Goal: Task Accomplishment & Management: Complete application form

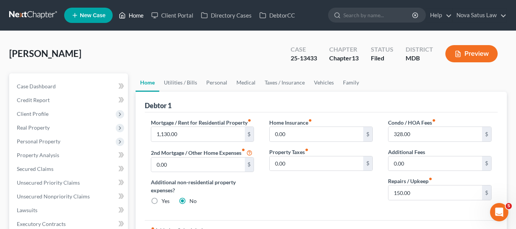
click at [132, 14] on link "Home" at bounding box center [131, 15] width 32 height 14
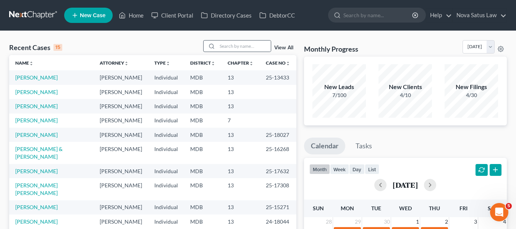
click at [217, 44] on div at bounding box center [210, 45] width 14 height 11
click at [219, 44] on input "search" at bounding box center [243, 45] width 53 height 11
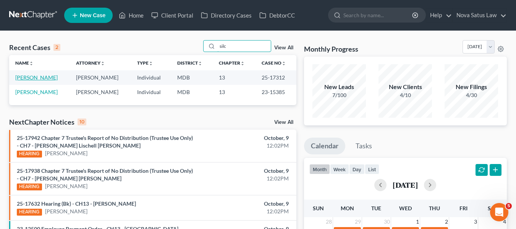
type input "silc"
click at [29, 77] on link "[PERSON_NAME]" at bounding box center [36, 77] width 42 height 6
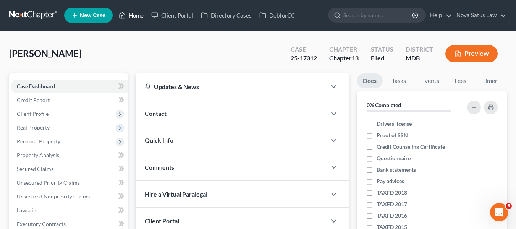
click at [132, 16] on link "Home" at bounding box center [131, 15] width 32 height 14
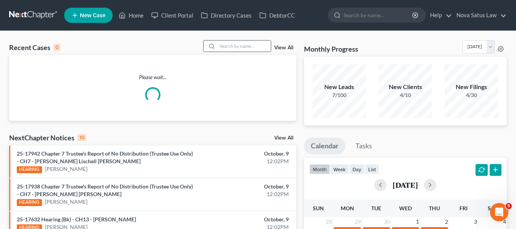
click at [223, 45] on input "search" at bounding box center [243, 45] width 53 height 11
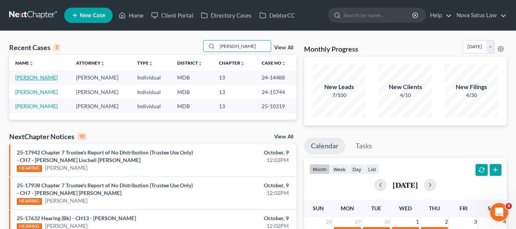
type input "veronica"
click at [31, 77] on link "[PERSON_NAME]" at bounding box center [36, 77] width 42 height 6
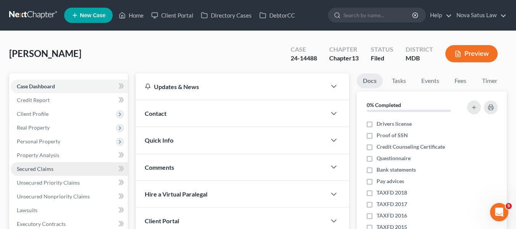
click at [39, 165] on span "Secured Claims" at bounding box center [35, 168] width 37 height 6
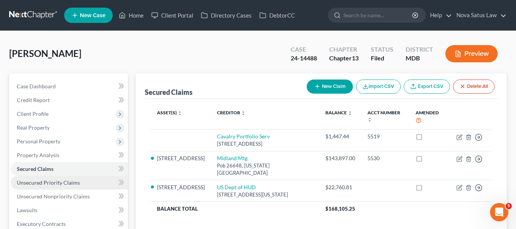
click at [76, 181] on span "Unsecured Priority Claims" at bounding box center [48, 182] width 63 height 6
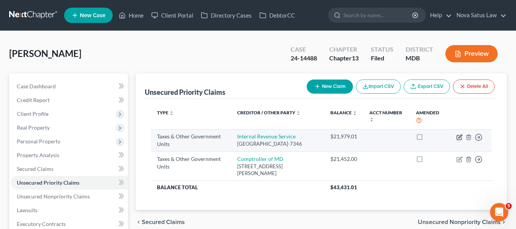
click at [457, 138] on icon "button" at bounding box center [459, 137] width 5 height 5
select select "0"
select select "39"
select select "0"
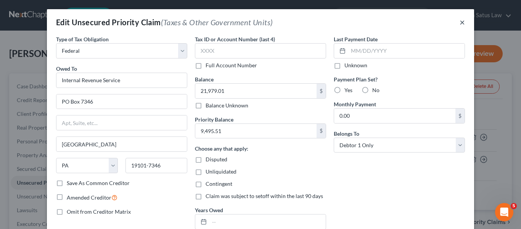
click at [461, 21] on button "×" at bounding box center [462, 22] width 5 height 9
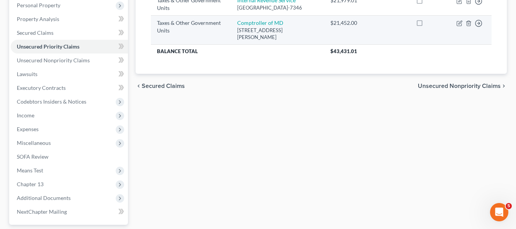
scroll to position [205, 0]
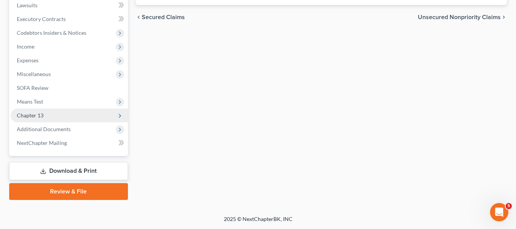
click at [31, 116] on span "Chapter 13" at bounding box center [30, 115] width 27 height 6
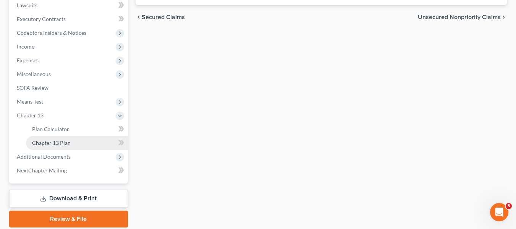
click at [56, 143] on span "Chapter 13 Plan" at bounding box center [51, 142] width 39 height 6
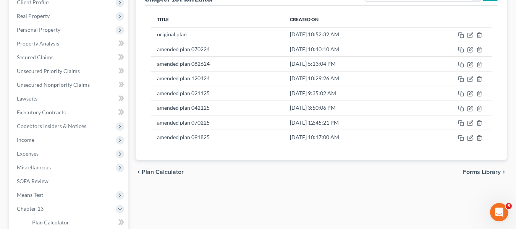
scroll to position [118, 0]
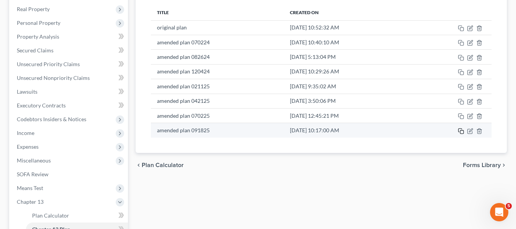
click at [461, 130] on rect "button" at bounding box center [461, 131] width 3 height 3
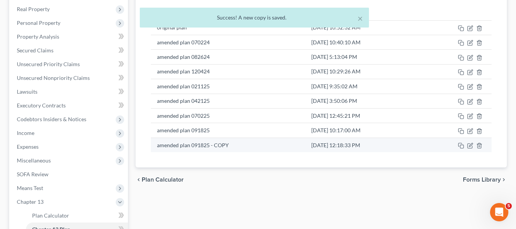
click at [473, 145] on td at bounding box center [454, 144] width 73 height 15
click at [473, 147] on icon "button" at bounding box center [470, 145] width 6 height 6
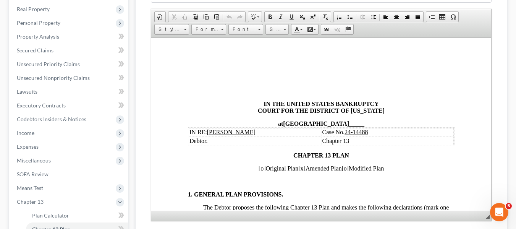
scroll to position [0, 0]
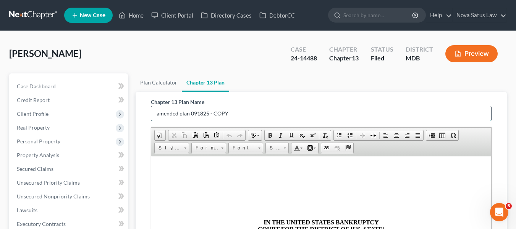
click at [253, 115] on input "amended plan 091825 - COPY" at bounding box center [321, 113] width 340 height 15
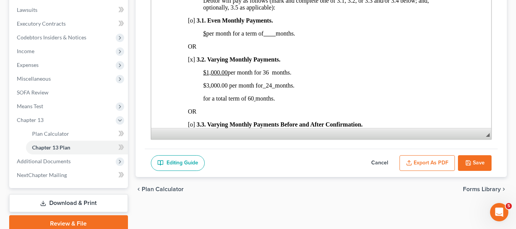
scroll to position [522, 0]
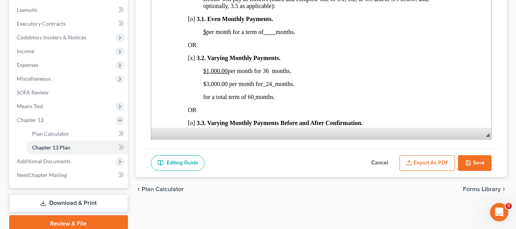
type input "amended plan 100925"
click at [203, 74] on u "$1,000.00" at bounding box center [215, 71] width 24 height 6
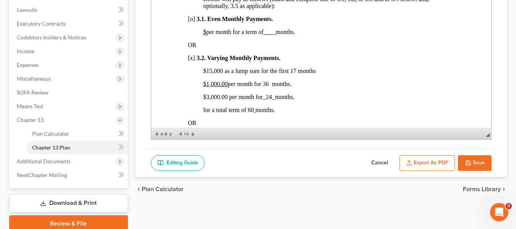
click at [266, 87] on span "$1,000.00 per month for 36 months." at bounding box center [247, 84] width 88 height 6
click at [210, 100] on span "$3,000.00 per month for _24_ months." at bounding box center [248, 97] width 91 height 6
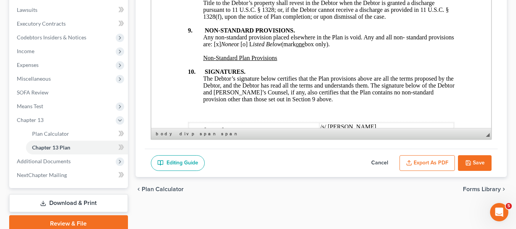
scroll to position [2985, 0]
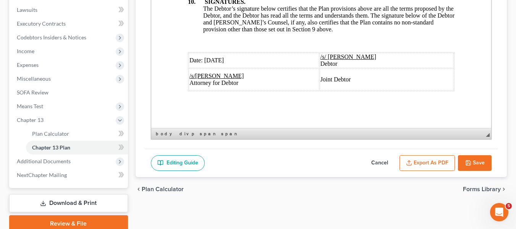
click at [203, 63] on span "Date: 09/18/2025" at bounding box center [206, 60] width 34 height 6
click at [423, 166] on button "Export as PDF" at bounding box center [426, 163] width 55 height 16
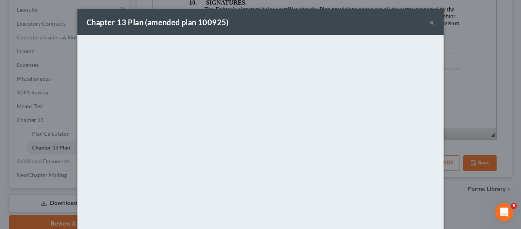
click at [276, 22] on div "Chapter 13 Plan (amended plan 100925) ×" at bounding box center [260, 22] width 366 height 26
click at [430, 23] on button "×" at bounding box center [431, 22] width 5 height 9
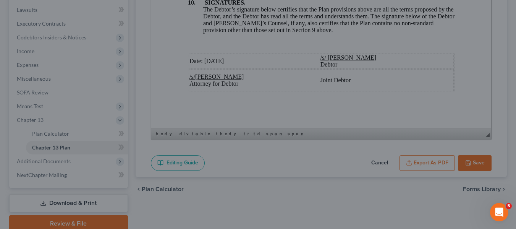
scroll to position [2985, 0]
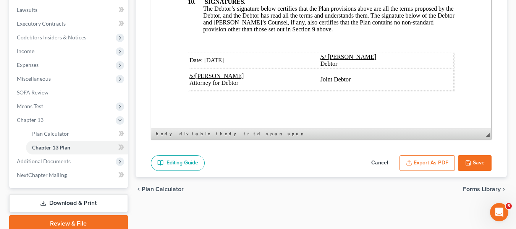
click at [469, 160] on icon "button" at bounding box center [468, 163] width 6 height 6
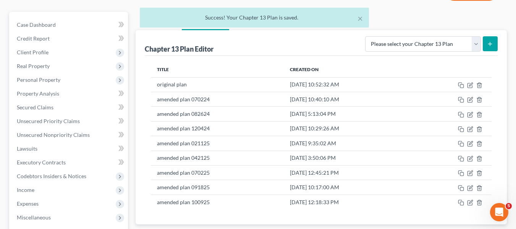
scroll to position [0, 0]
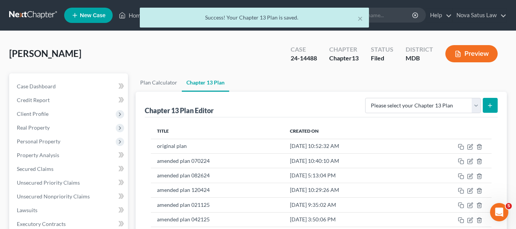
click at [131, 16] on div "× Success! Your Chapter 13 Plan is saved." at bounding box center [254, 20] width 516 height 24
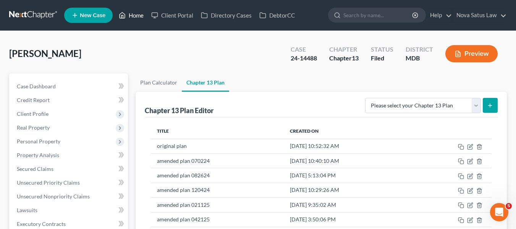
click at [132, 16] on link "Home" at bounding box center [131, 15] width 32 height 14
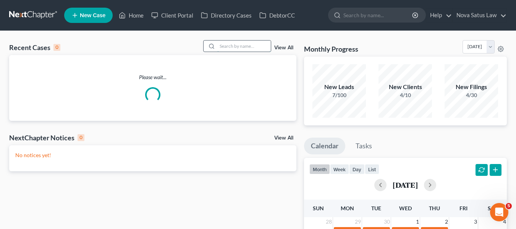
click at [224, 50] on input "search" at bounding box center [243, 45] width 53 height 11
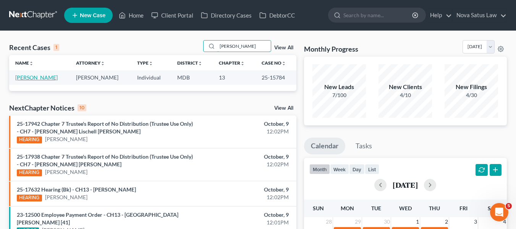
type input "hanniba"
click at [44, 77] on link "[PERSON_NAME]" at bounding box center [36, 77] width 42 height 6
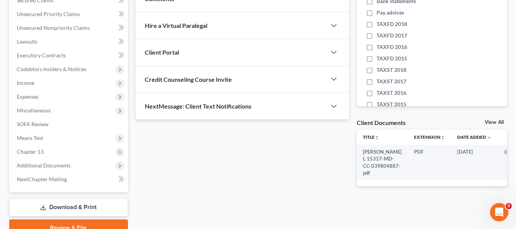
scroll to position [205, 0]
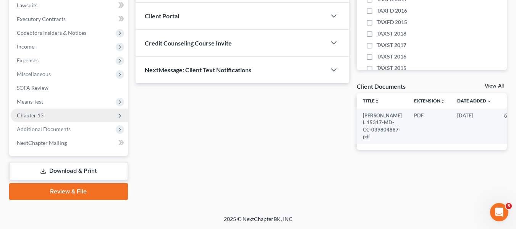
click at [47, 119] on span "Chapter 13" at bounding box center [69, 115] width 117 height 14
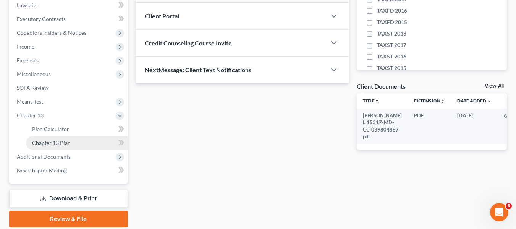
click at [54, 141] on span "Chapter 13 Plan" at bounding box center [51, 142] width 39 height 6
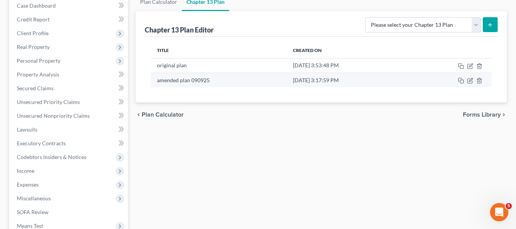
scroll to position [81, 0]
click at [470, 81] on icon "button" at bounding box center [470, 80] width 6 height 6
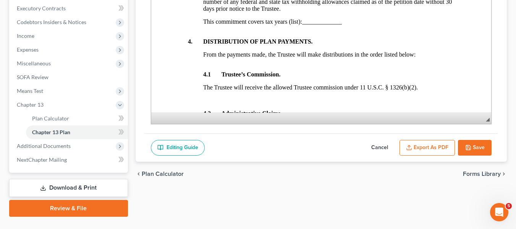
scroll to position [232, 0]
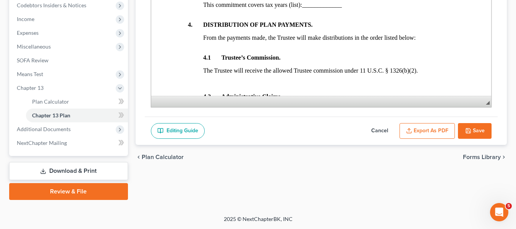
click at [430, 125] on button "Export as PDF" at bounding box center [426, 131] width 55 height 16
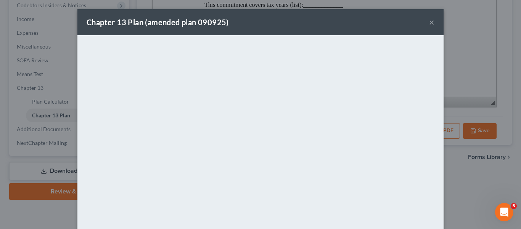
click at [429, 25] on button "×" at bounding box center [431, 22] width 5 height 9
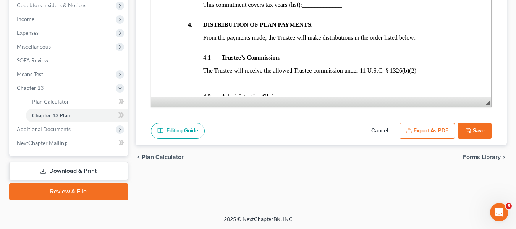
click at [469, 128] on icon "button" at bounding box center [468, 130] width 5 height 5
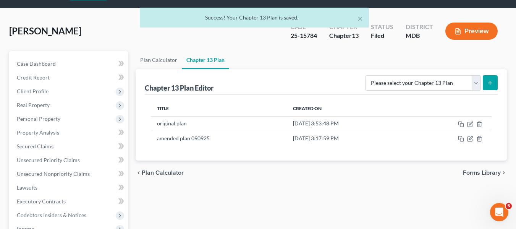
scroll to position [0, 0]
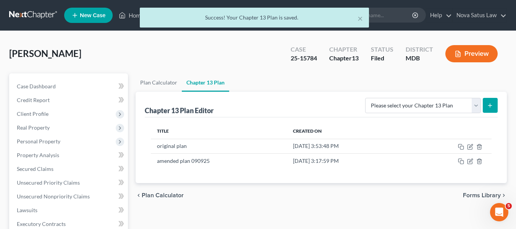
click at [136, 15] on div "× Success! Your Chapter 13 Plan is saved." at bounding box center [254, 20] width 516 height 24
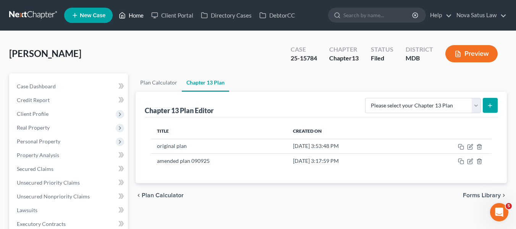
click at [131, 16] on link "Home" at bounding box center [131, 15] width 32 height 14
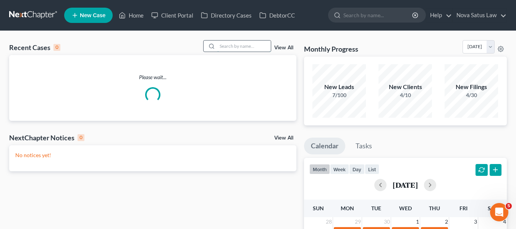
click at [225, 47] on input "search" at bounding box center [243, 45] width 53 height 11
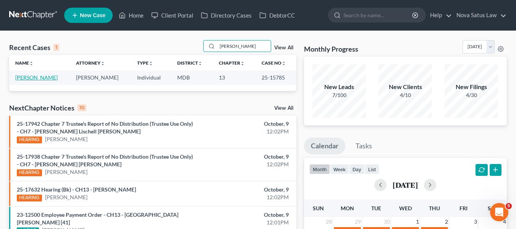
type input "tharp"
click at [33, 78] on link "[PERSON_NAME]" at bounding box center [36, 77] width 42 height 6
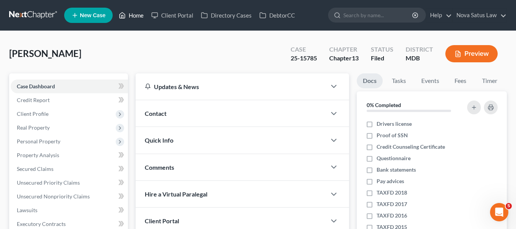
click at [129, 15] on link "Home" at bounding box center [131, 15] width 32 height 14
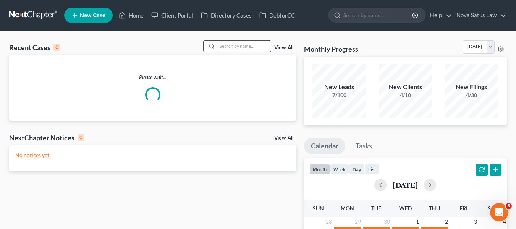
click at [226, 44] on input "search" at bounding box center [243, 45] width 53 height 11
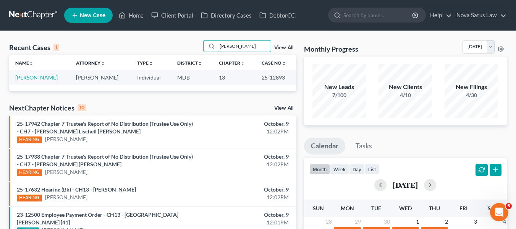
type input "sutton"
click at [37, 77] on link "[PERSON_NAME]" at bounding box center [36, 77] width 42 height 6
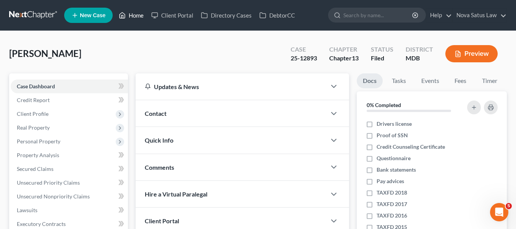
click at [140, 14] on link "Home" at bounding box center [131, 15] width 32 height 14
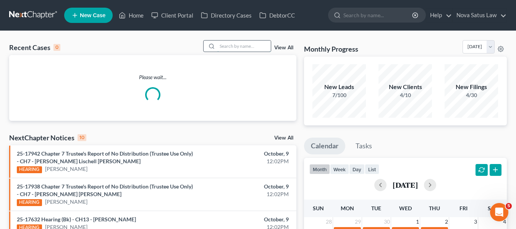
click at [234, 48] on input "search" at bounding box center [243, 45] width 53 height 11
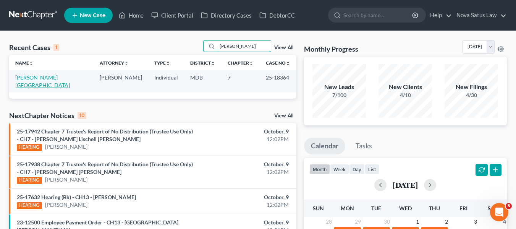
type input "goins"
click at [36, 75] on link "[PERSON_NAME][GEOGRAPHIC_DATA]" at bounding box center [42, 81] width 55 height 14
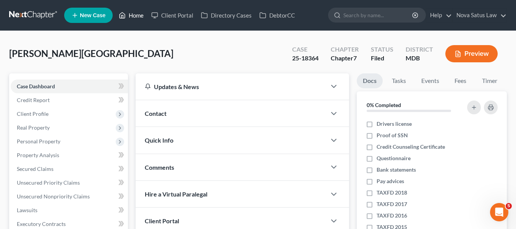
click at [142, 16] on link "Home" at bounding box center [131, 15] width 32 height 14
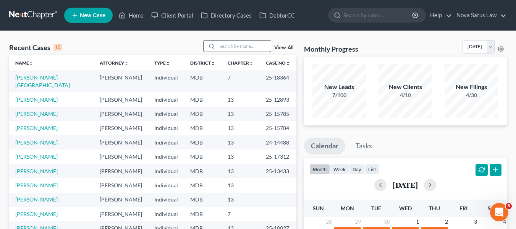
click at [221, 42] on input "search" at bounding box center [243, 45] width 53 height 11
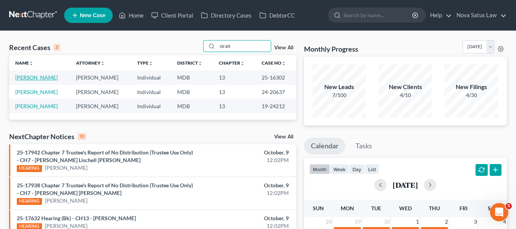
type input "stratt"
click at [23, 78] on link "[PERSON_NAME]" at bounding box center [36, 77] width 42 height 6
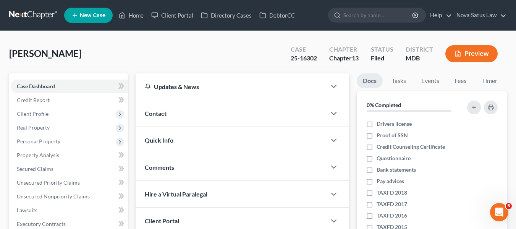
scroll to position [205, 0]
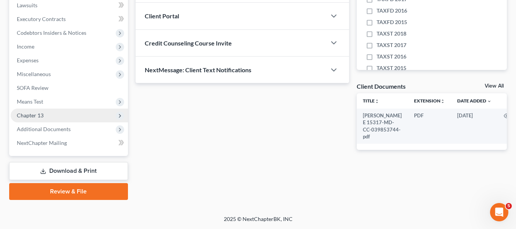
click at [56, 113] on span "Chapter 13" at bounding box center [69, 115] width 117 height 14
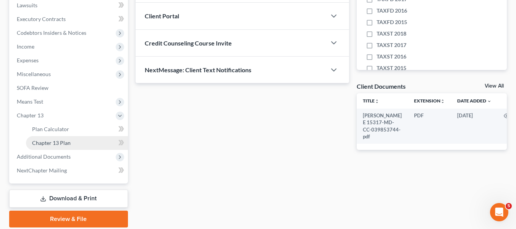
click at [62, 142] on span "Chapter 13 Plan" at bounding box center [51, 142] width 39 height 6
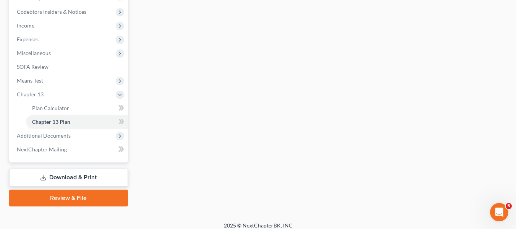
scroll to position [232, 0]
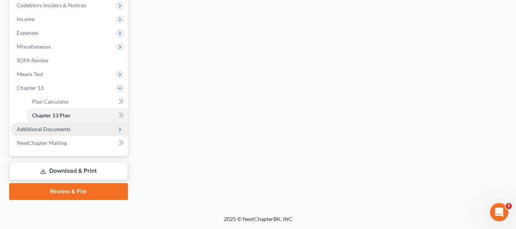
click at [46, 126] on span "Additional Documents" at bounding box center [44, 129] width 54 height 6
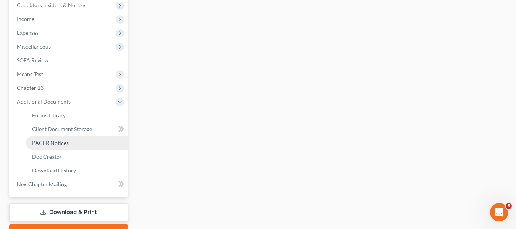
click at [49, 144] on span "PACER Notices" at bounding box center [50, 142] width 37 height 6
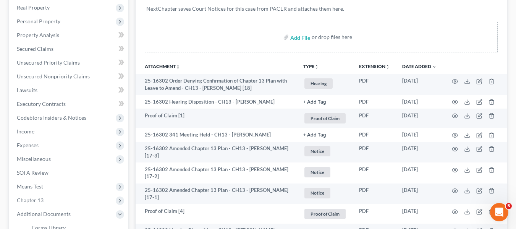
scroll to position [136, 0]
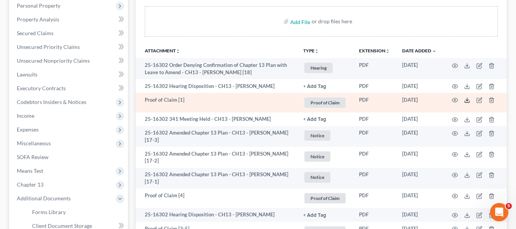
click at [465, 98] on icon at bounding box center [467, 100] width 6 height 6
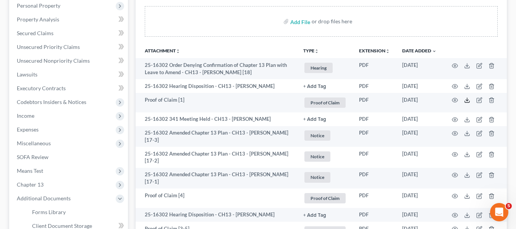
scroll to position [0, 0]
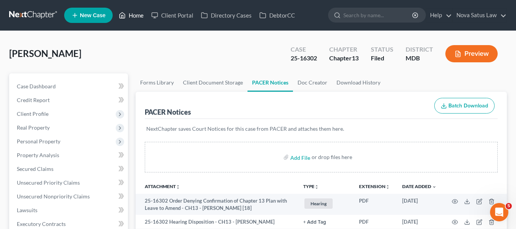
click at [143, 11] on link "Home" at bounding box center [131, 15] width 32 height 14
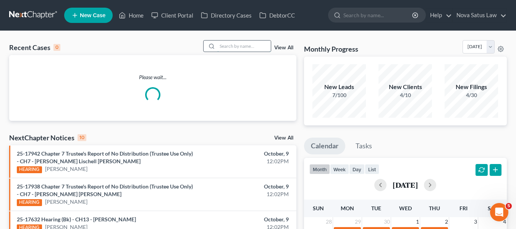
click at [230, 46] on input "search" at bounding box center [243, 45] width 53 height 11
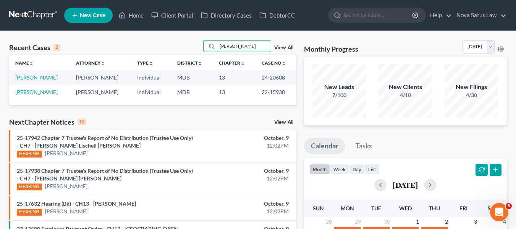
type input "spann"
click at [27, 78] on link "[PERSON_NAME]" at bounding box center [36, 77] width 42 height 6
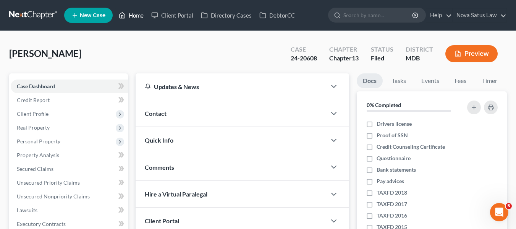
click at [140, 13] on link "Home" at bounding box center [131, 15] width 32 height 14
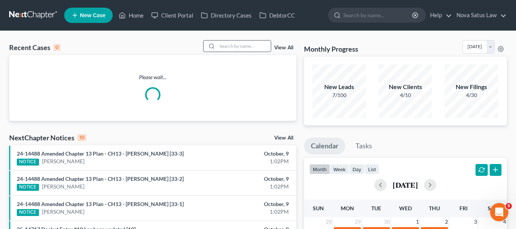
click at [225, 45] on input "search" at bounding box center [243, 45] width 53 height 11
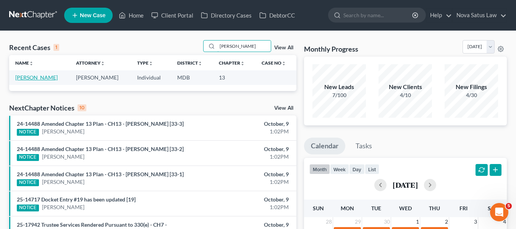
type input "brady"
click at [24, 77] on link "[PERSON_NAME]" at bounding box center [36, 77] width 42 height 6
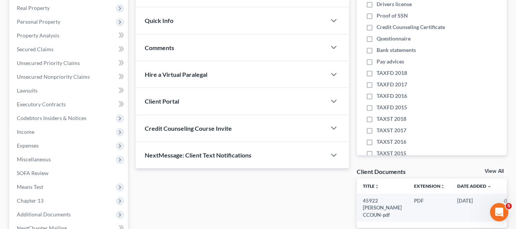
scroll to position [87, 0]
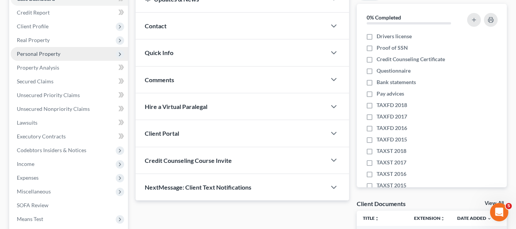
click at [37, 55] on span "Personal Property" at bounding box center [39, 53] width 44 height 6
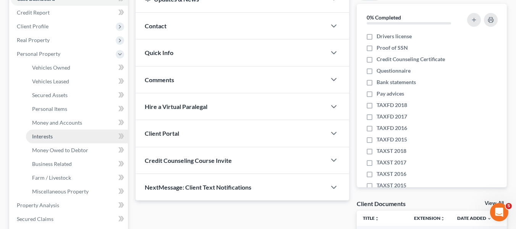
click at [56, 137] on link "Interests" at bounding box center [77, 136] width 102 height 14
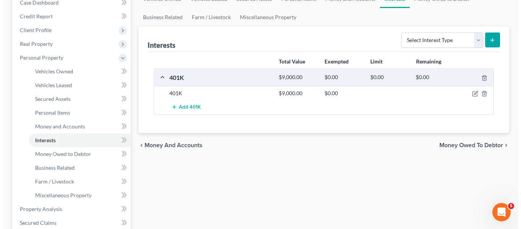
scroll to position [84, 0]
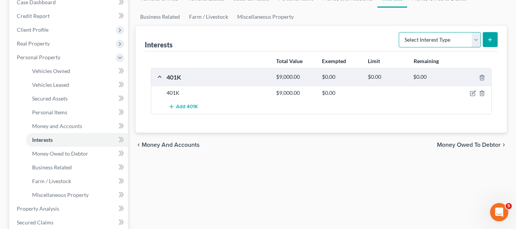
click at [450, 45] on select "Select Interest Type 401K Annuity Bond Education IRA Government Bond Government…" at bounding box center [440, 39] width 82 height 15
select select "ira"
click at [399, 32] on select "Select Interest Type 401K Annuity Bond Education IRA Government Bond Government…" at bounding box center [440, 39] width 82 height 15
click at [489, 39] on icon "submit" at bounding box center [490, 40] width 6 height 6
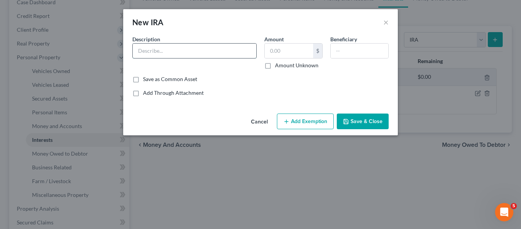
click at [152, 48] on input "text" at bounding box center [195, 51] width 124 height 15
type input "IRA"
click at [278, 54] on input "text" at bounding box center [289, 51] width 48 height 15
type input "70,000"
click at [295, 119] on button "Add Exemption" at bounding box center [305, 121] width 57 height 16
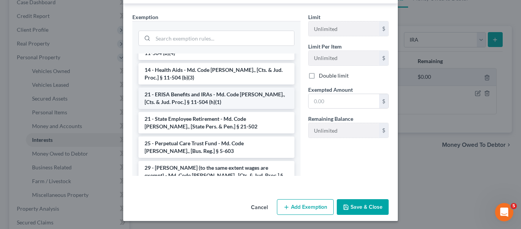
scroll to position [568, 0]
click at [192, 87] on li "21 - ERISA Benefits and IRAs - Md. Code Ann., [Cts. & Jud. Proc.] § 11-504 (h)(…" at bounding box center [217, 97] width 156 height 21
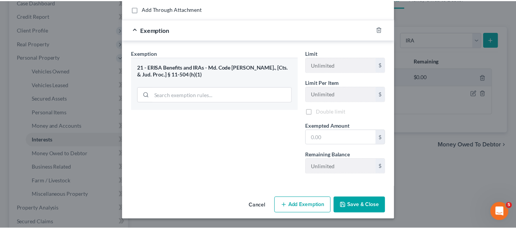
scroll to position [85, 0]
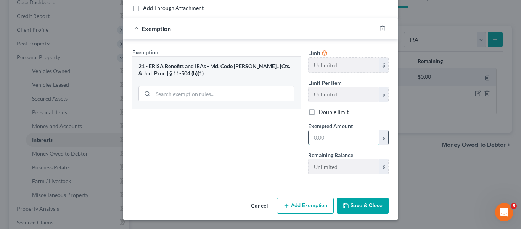
click at [341, 137] on input "text" at bounding box center [344, 137] width 71 height 15
type input "70,000"
click at [353, 202] on button "Save & Close" at bounding box center [363, 205] width 52 height 16
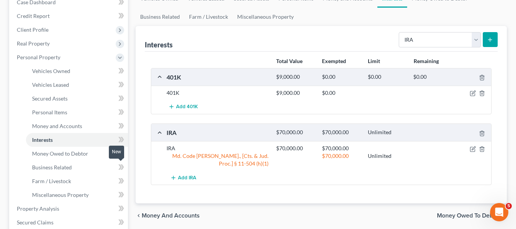
scroll to position [133, 0]
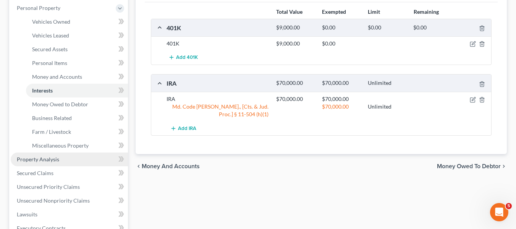
click at [53, 158] on span "Property Analysis" at bounding box center [38, 159] width 42 height 6
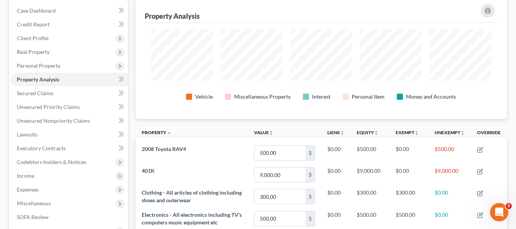
scroll to position [75, 0]
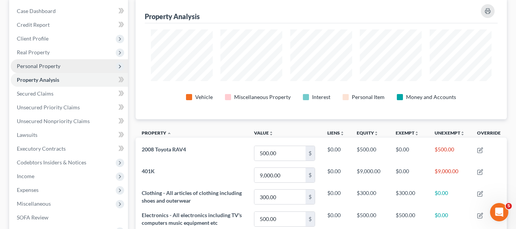
click at [22, 71] on span "Personal Property" at bounding box center [69, 66] width 117 height 14
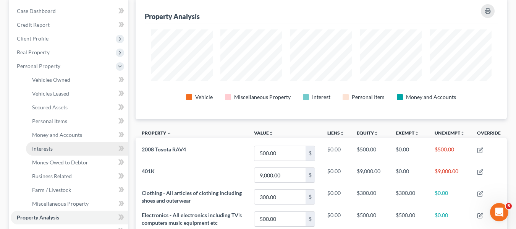
click at [49, 150] on span "Interests" at bounding box center [42, 148] width 21 height 6
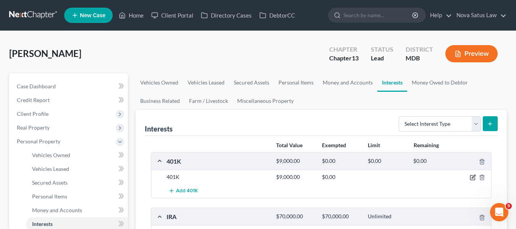
click at [472, 176] on icon "button" at bounding box center [473, 177] width 6 height 6
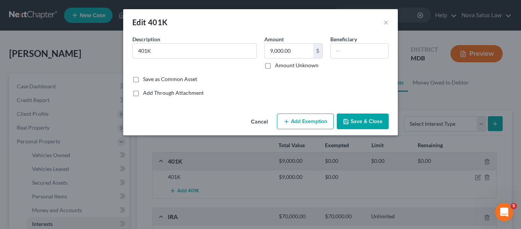
click at [295, 124] on button "Add Exemption" at bounding box center [305, 121] width 57 height 16
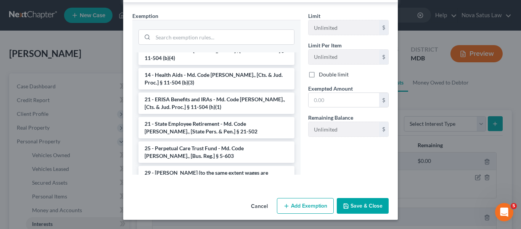
scroll to position [562, 0]
click at [191, 92] on li "21 - ERISA Benefits and IRAs - Md. Code Ann., [Cts. & Jud. Proc.] § 11-504 (h)(…" at bounding box center [217, 102] width 156 height 21
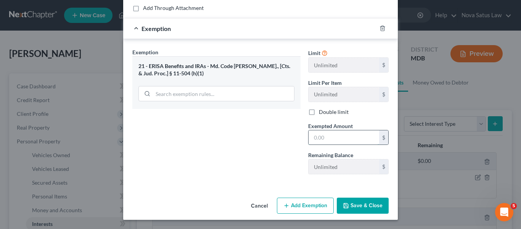
click at [369, 140] on input "text" at bounding box center [344, 137] width 71 height 15
type input "9,000"
click at [370, 200] on button "Save & Close" at bounding box center [363, 205] width 52 height 16
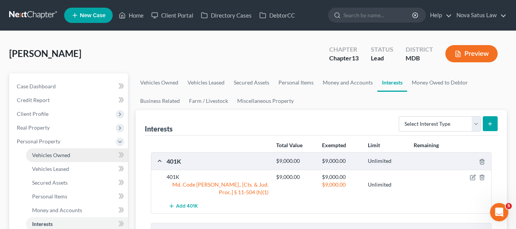
click at [60, 152] on span "Vehicles Owned" at bounding box center [51, 155] width 38 height 6
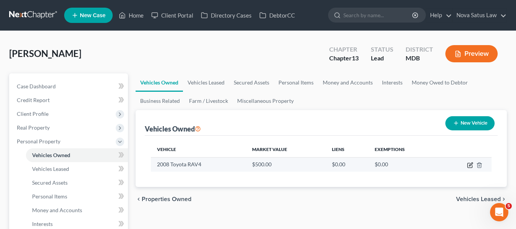
click at [468, 162] on icon "button" at bounding box center [470, 165] width 6 height 6
select select "0"
select select "18"
select select "4"
select select "0"
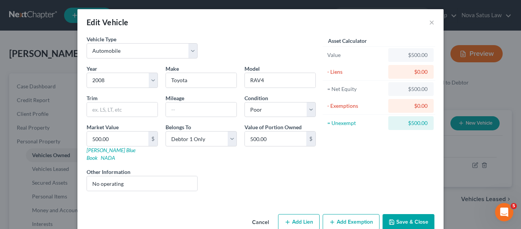
scroll to position [9, 0]
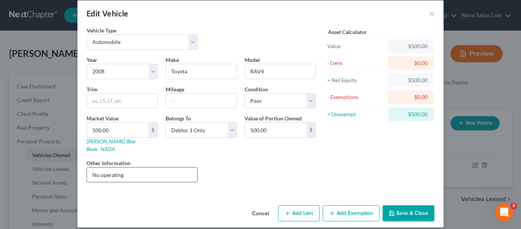
click at [97, 167] on input "No operating" at bounding box center [142, 174] width 110 height 15
type input "Not operating"
click at [333, 210] on icon "button" at bounding box center [332, 213] width 6 height 6
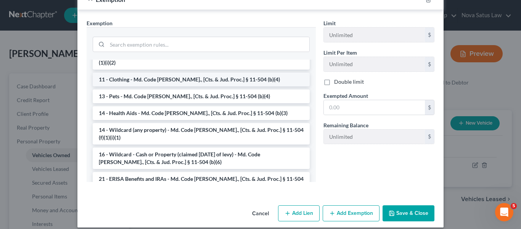
scroll to position [70, 0]
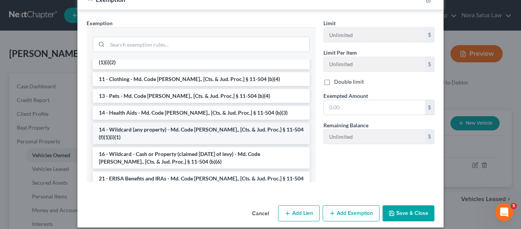
click at [149, 123] on li "14 - Wildcard (any property) - Md. Code Ann., [Cts. & Jud. Proc.] § 11-504 (f)(…" at bounding box center [201, 133] width 217 height 21
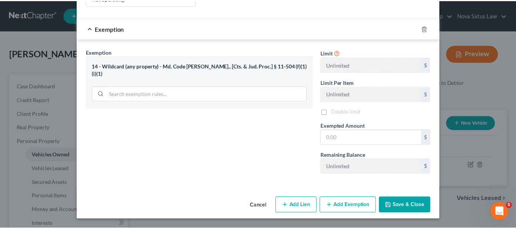
scroll to position [178, 0]
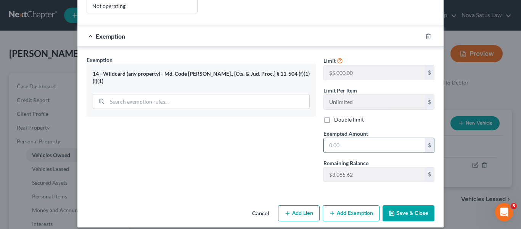
click at [353, 138] on input "text" at bounding box center [374, 145] width 101 height 15
type input "500"
click at [405, 205] on button "Save & Close" at bounding box center [409, 213] width 52 height 16
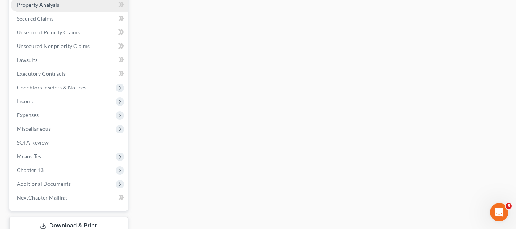
scroll to position [288, 0]
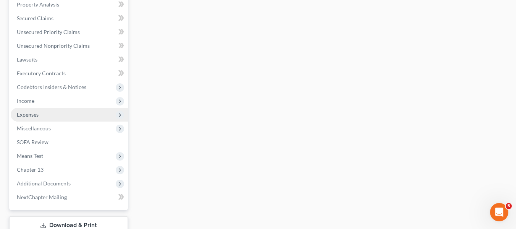
click at [38, 111] on span "Expenses" at bounding box center [28, 114] width 22 height 6
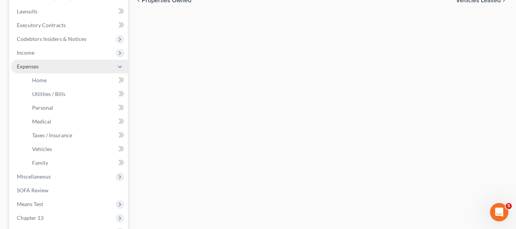
scroll to position [150, 0]
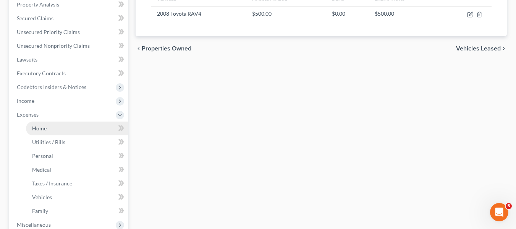
click at [48, 128] on link "Home" at bounding box center [77, 128] width 102 height 14
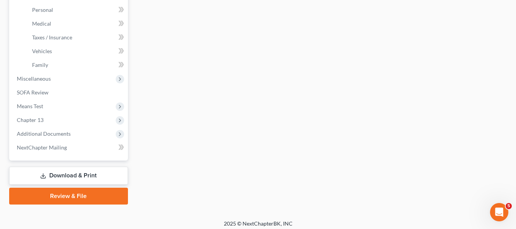
scroll to position [297, 0]
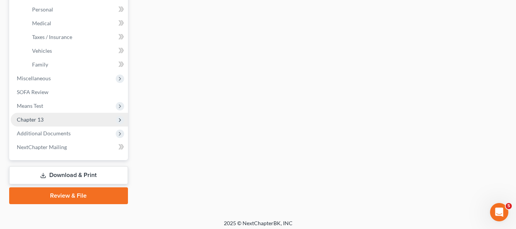
click at [54, 121] on span "Chapter 13" at bounding box center [69, 120] width 117 height 14
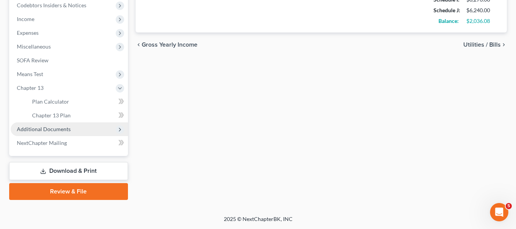
scroll to position [232, 0]
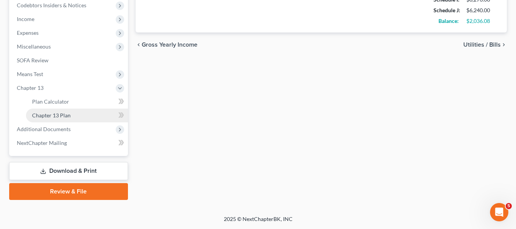
click at [58, 116] on span "Chapter 13 Plan" at bounding box center [51, 115] width 39 height 6
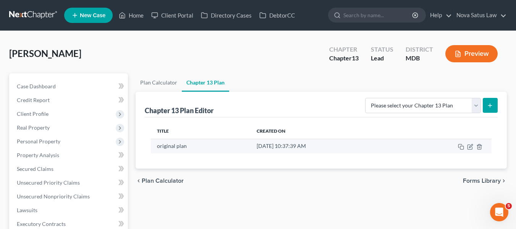
click at [467, 145] on td at bounding box center [444, 146] width 94 height 15
click at [469, 145] on icon "button" at bounding box center [470, 147] width 6 height 6
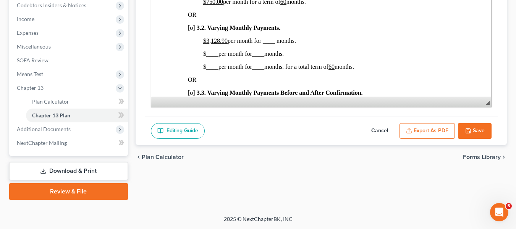
scroll to position [520, 0]
click at [190, 31] on span "[o]" at bounding box center [190, 27] width 7 height 6
click at [206, 44] on u "$3,128.90" at bounding box center [215, 40] width 24 height 6
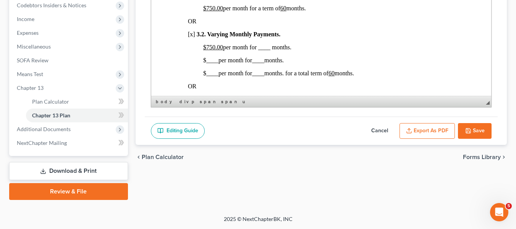
scroll to position [490, 0]
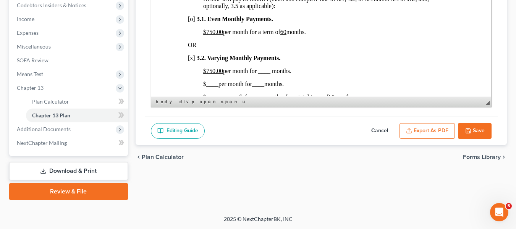
click at [205, 35] on u "$750.00" at bounding box center [213, 32] width 20 height 6
click at [269, 35] on u "60" at bounding box center [266, 32] width 6 height 6
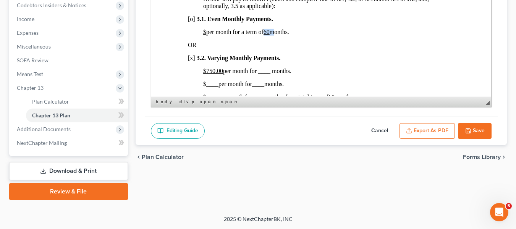
click at [269, 35] on u "60" at bounding box center [266, 32] width 6 height 6
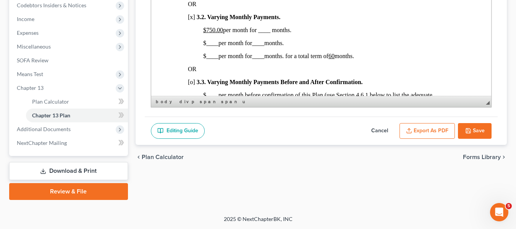
scroll to position [538, 0]
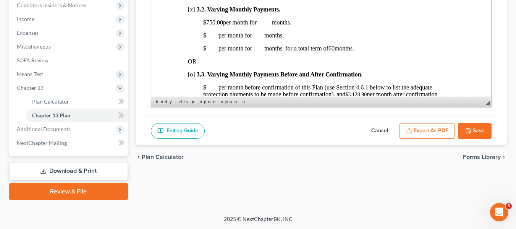
click at [258, 26] on span "$750.00 per month for ____ months." at bounding box center [247, 22] width 88 height 6
click at [207, 39] on span "____" at bounding box center [212, 35] width 12 height 6
click at [263, 39] on span "$1,500.00 per month for ____ months." at bounding box center [248, 35] width 90 height 6
click at [203, 52] on span "$ ____ per month for ____ months. for a total term of 60 months." at bounding box center [278, 48] width 151 height 6
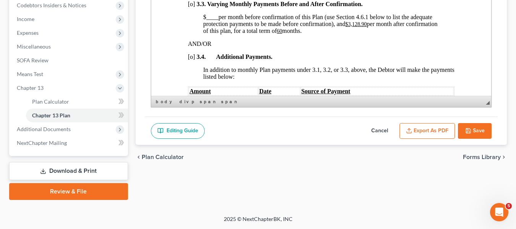
scroll to position [614, 0]
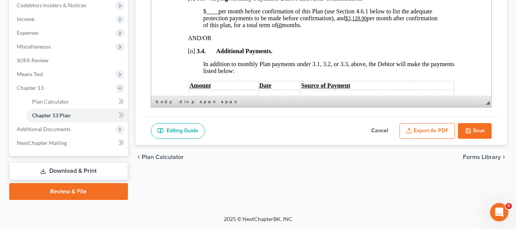
click at [348, 21] on u "$3,128.90" at bounding box center [355, 19] width 21 height 6
click at [251, 28] on u "60" at bounding box center [248, 26] width 5 height 6
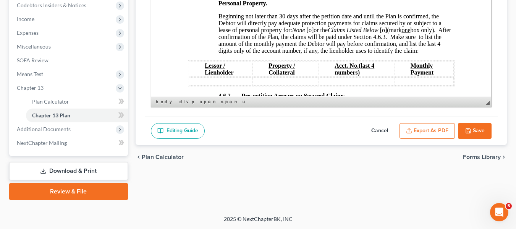
scroll to position [1196, 0]
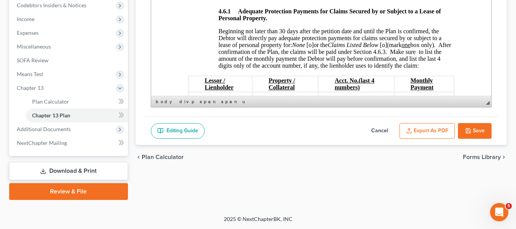
click at [310, 48] on span "[o]" at bounding box center [309, 45] width 7 height 6
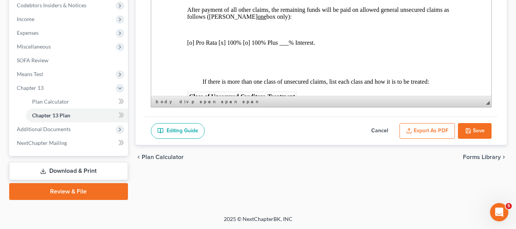
scroll to position [1823, 1]
click at [189, 46] on p "[o] Pro Rata [x] 100% [o] 100% Plus ___% Interest." at bounding box center [320, 42] width 266 height 7
click at [220, 46] on p "[x] Pro Rata [x] 100% [o] 100% Plus ___% Interest." at bounding box center [320, 42] width 266 height 7
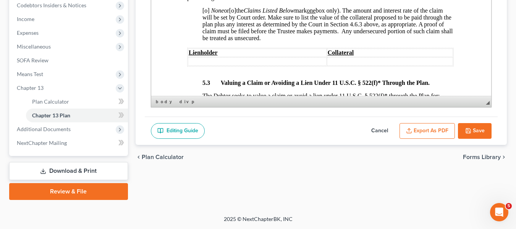
scroll to position [2167, 1]
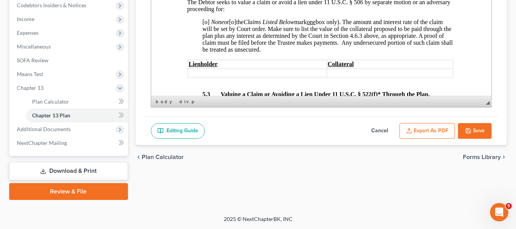
click at [205, 25] on span "[o]" at bounding box center [205, 22] width 7 height 6
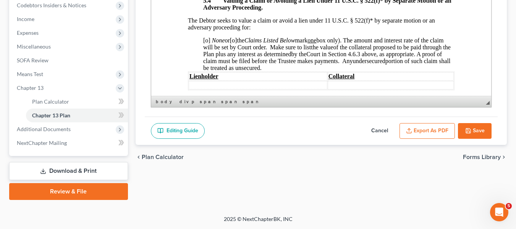
scroll to position [2381, 0]
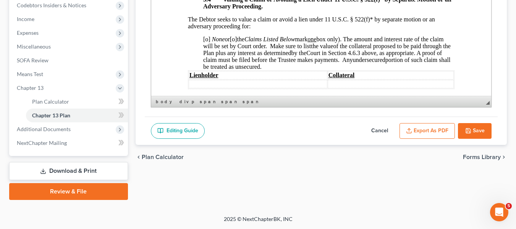
click at [205, 42] on span "[o]" at bounding box center [206, 39] width 7 height 6
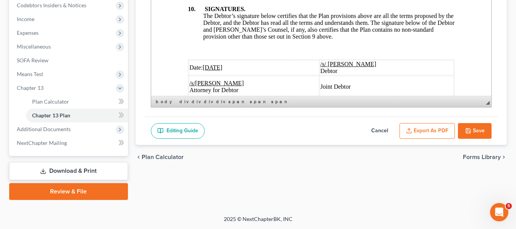
scroll to position [2883, 0]
drag, startPoint x: 642, startPoint y: 13, endPoint x: 489, endPoint y: 87, distance: 169.7
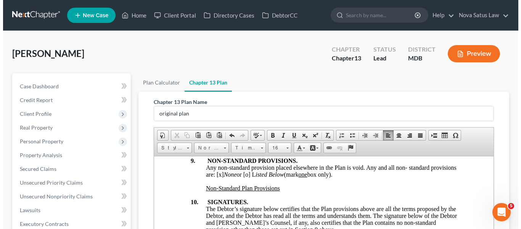
scroll to position [200, 0]
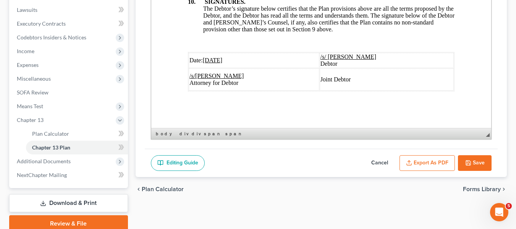
click at [420, 165] on button "Export as PDF" at bounding box center [426, 163] width 55 height 16
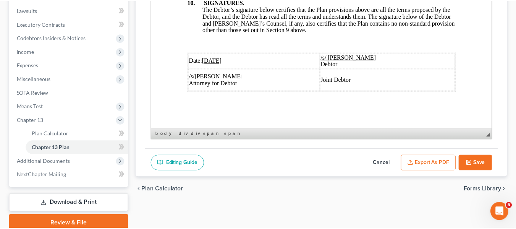
scroll to position [2935, 0]
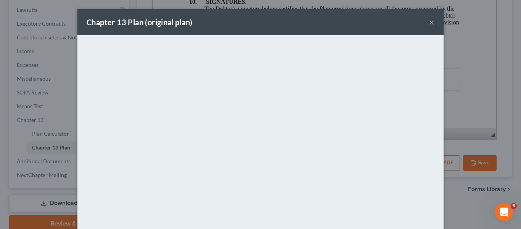
click at [249, 28] on div "Chapter 13 Plan (original plan) ×" at bounding box center [260, 22] width 366 height 26
click at [429, 21] on button "×" at bounding box center [431, 22] width 5 height 9
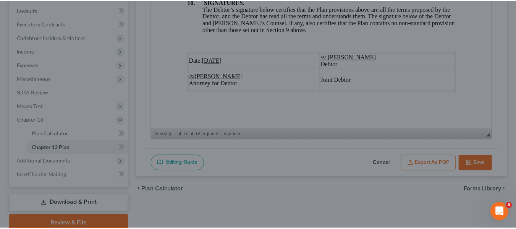
scroll to position [2962, 0]
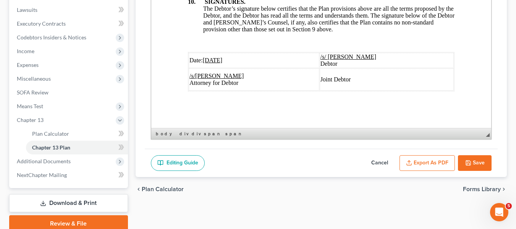
click at [467, 157] on button "Save" at bounding box center [475, 163] width 34 height 16
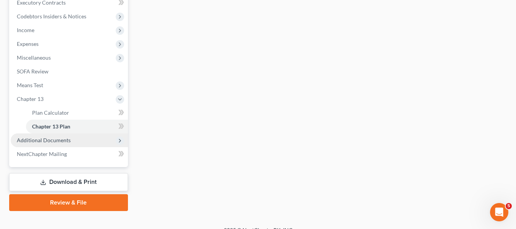
scroll to position [221, 0]
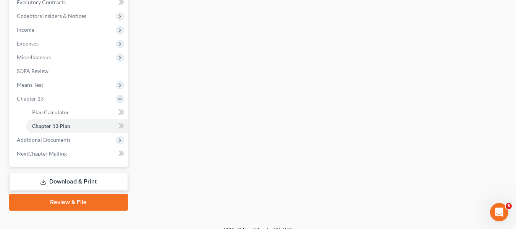
click at [71, 179] on link "Download & Print" at bounding box center [68, 182] width 119 height 18
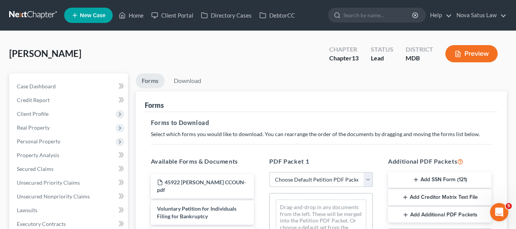
click at [291, 178] on select "Choose Default Petition PDF Packet Complete Bankruptcy Petition (all forms and …" at bounding box center [320, 179] width 103 height 15
select select "0"
click at [269, 172] on select "Choose Default Petition PDF Packet Complete Bankruptcy Petition (all forms and …" at bounding box center [320, 179] width 103 height 15
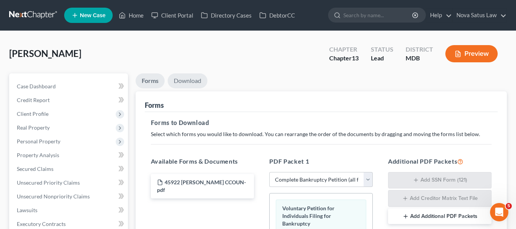
click at [191, 79] on link "Download" at bounding box center [188, 80] width 40 height 15
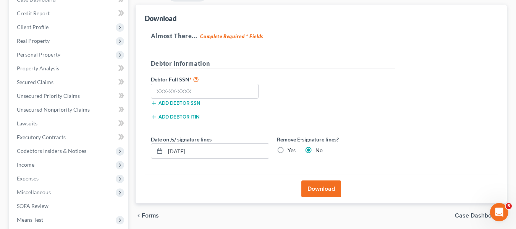
scroll to position [87, 0]
click at [166, 86] on input "text" at bounding box center [205, 90] width 108 height 15
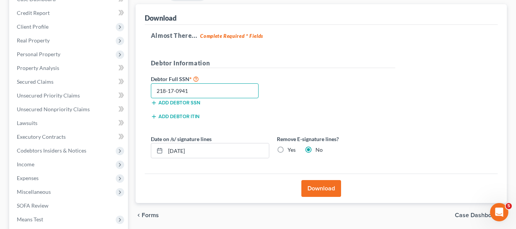
type input "218-17-0941"
click at [328, 187] on button "Download" at bounding box center [321, 188] width 40 height 17
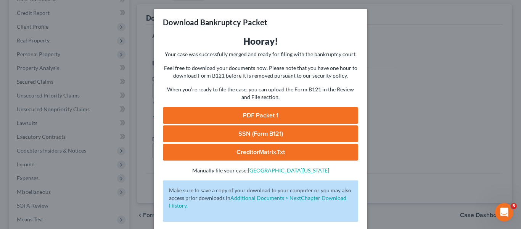
click at [273, 113] on link "PDF Packet 1" at bounding box center [260, 115] width 195 height 17
click at [424, 94] on div "Download Bankruptcy Packet Hooray! Your case was successfully merged and ready …" at bounding box center [260, 114] width 521 height 229
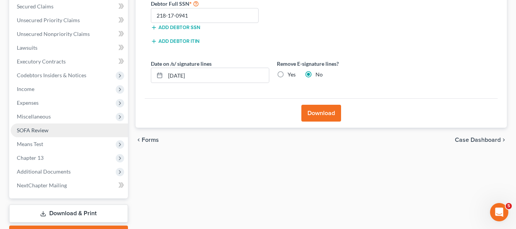
scroll to position [205, 0]
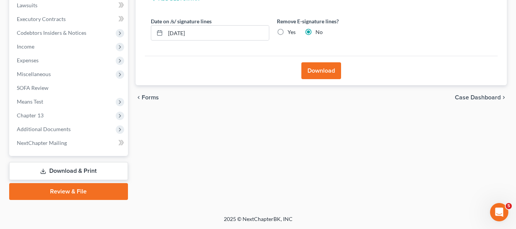
click at [72, 189] on link "Review & File" at bounding box center [68, 191] width 119 height 17
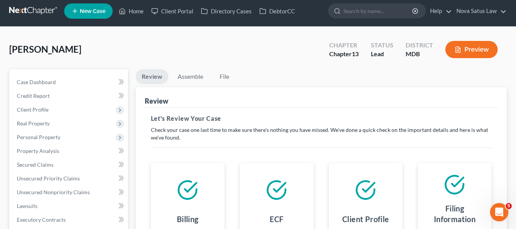
scroll to position [4, 0]
click at [190, 79] on link "Assemble" at bounding box center [190, 76] width 38 height 15
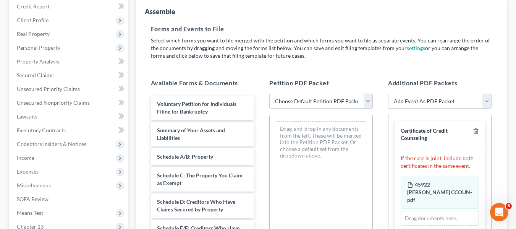
scroll to position [94, 0]
click at [326, 101] on select "Choose Default Petition PDF Packet Emergency Filing (Voluntary Petition and Cre…" at bounding box center [320, 100] width 103 height 15
select select "1"
click at [269, 93] on select "Choose Default Petition PDF Packet Emergency Filing (Voluntary Petition and Cre…" at bounding box center [320, 100] width 103 height 15
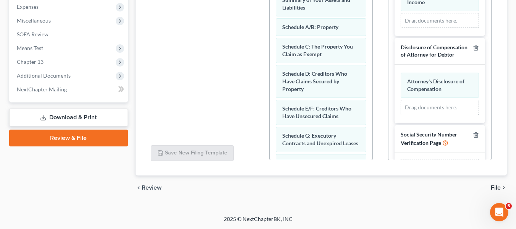
scroll to position [157, 0]
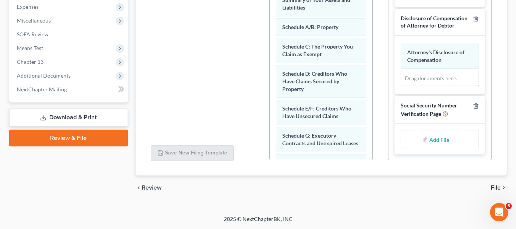
click at [430, 139] on input "file" at bounding box center [438, 139] width 18 height 14
type input "C:\fakepath\SSN.pdf"
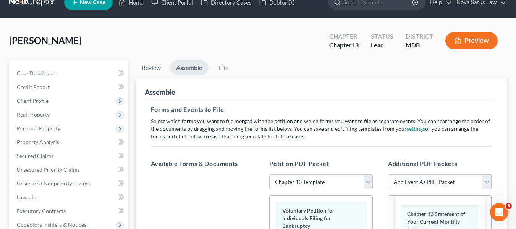
scroll to position [0, 0]
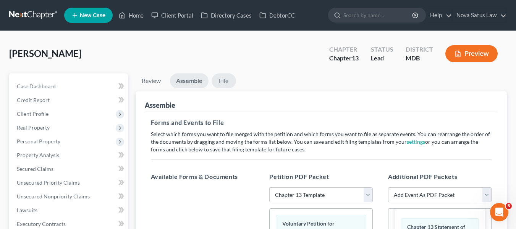
click at [225, 80] on link "File" at bounding box center [223, 80] width 24 height 15
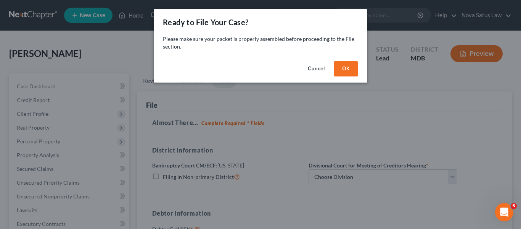
click at [351, 66] on button "OK" at bounding box center [346, 68] width 24 height 15
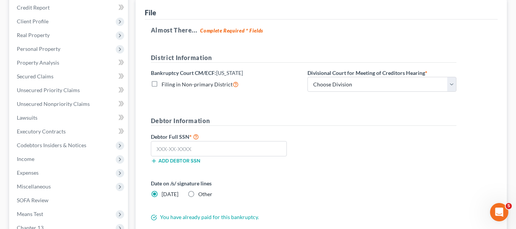
scroll to position [93, 0]
click at [354, 86] on select "Choose Division Baltimore Greenbelt" at bounding box center [381, 83] width 149 height 15
select select "0"
click at [307, 76] on select "Choose Division Baltimore Greenbelt" at bounding box center [381, 83] width 149 height 15
click at [166, 143] on input "text" at bounding box center [219, 147] width 136 height 15
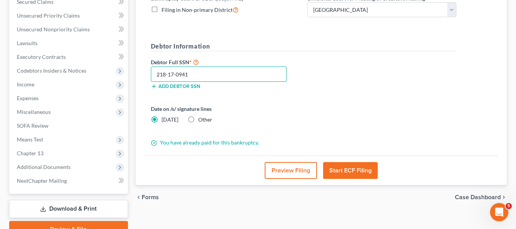
scroll to position [205, 0]
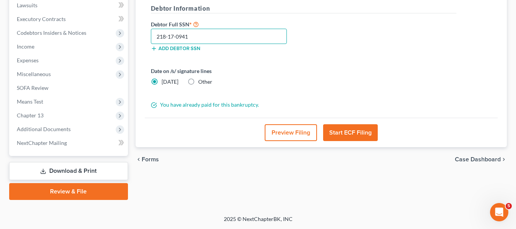
type input "218-17-0941"
click at [343, 133] on button "Start ECF Filing" at bounding box center [350, 132] width 55 height 17
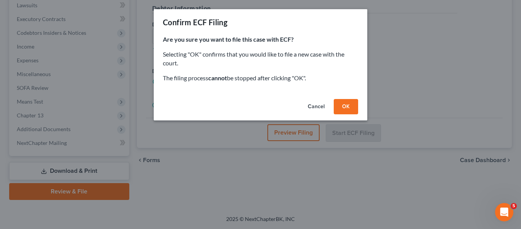
click at [350, 107] on button "OK" at bounding box center [346, 106] width 24 height 15
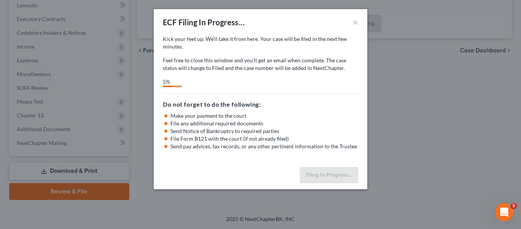
select select "0"
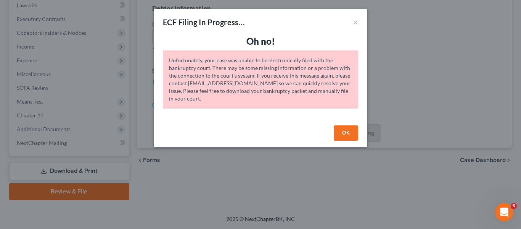
click at [352, 126] on button "OK" at bounding box center [346, 132] width 24 height 15
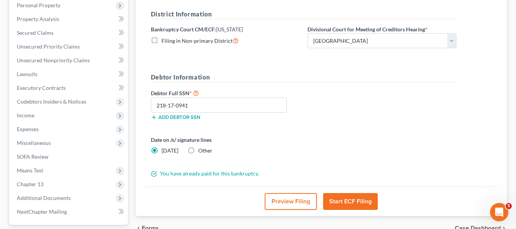
scroll to position [136, 0]
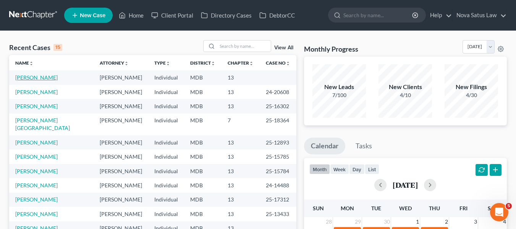
click at [34, 77] on link "[PERSON_NAME]" at bounding box center [36, 77] width 42 height 6
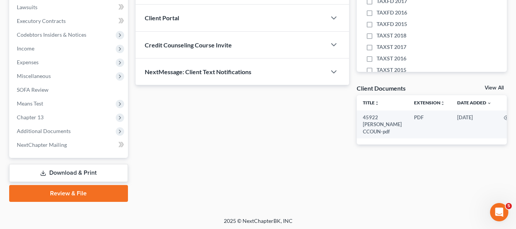
scroll to position [205, 0]
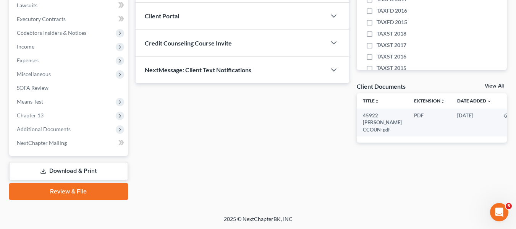
click at [58, 187] on link "Review & File" at bounding box center [68, 191] width 119 height 17
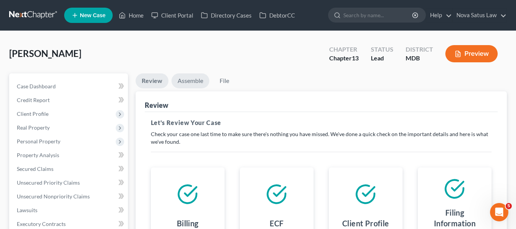
click at [185, 77] on link "Assemble" at bounding box center [190, 80] width 38 height 15
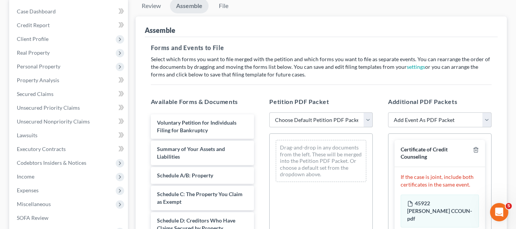
scroll to position [76, 0]
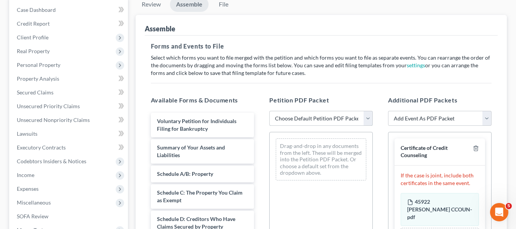
click at [314, 114] on select "Choose Default Petition PDF Packet Emergency Filing (Voluntary Petition and Cre…" at bounding box center [320, 118] width 103 height 15
select select "1"
click at [269, 111] on select "Choose Default Petition PDF Packet Emergency Filing (Voluntary Petition and Cre…" at bounding box center [320, 118] width 103 height 15
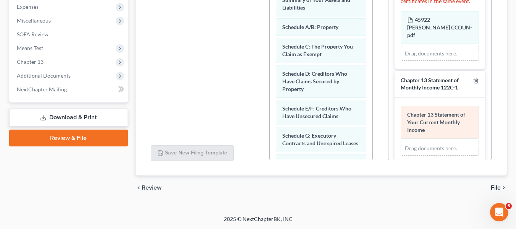
scroll to position [157, 0]
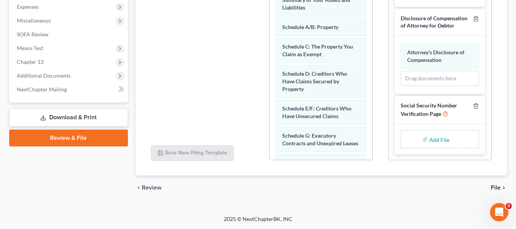
click at [430, 137] on input "file" at bounding box center [438, 139] width 18 height 14
type input "C:\fakepath\SSN.pdf"
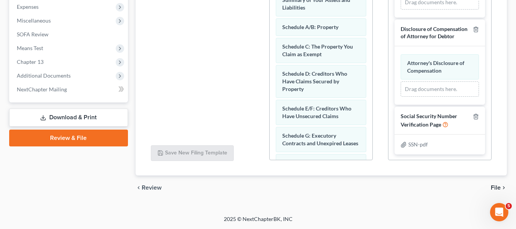
scroll to position [58, 0]
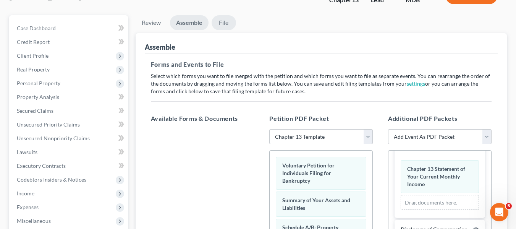
click at [230, 25] on link "File" at bounding box center [223, 22] width 24 height 15
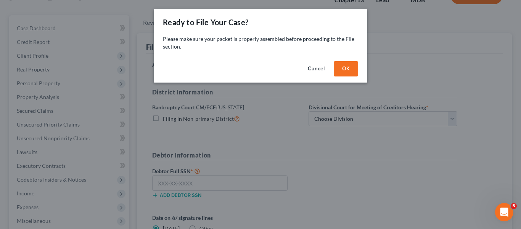
click at [340, 70] on button "OK" at bounding box center [346, 68] width 24 height 15
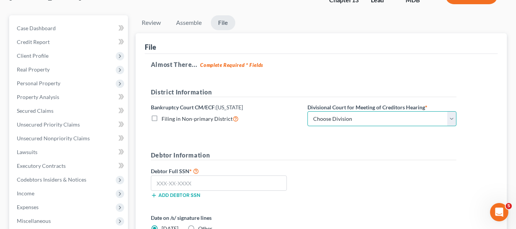
click at [352, 114] on select "Choose Division Baltimore Greenbelt" at bounding box center [381, 118] width 149 height 15
select select "0"
click at [307, 111] on select "Choose Division Baltimore Greenbelt" at bounding box center [381, 118] width 149 height 15
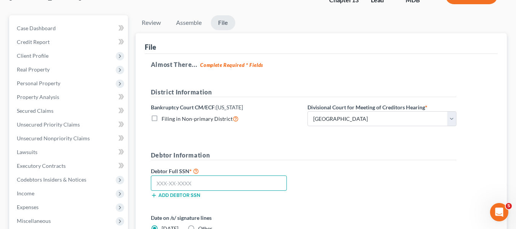
click at [168, 183] on input "text" at bounding box center [219, 182] width 136 height 15
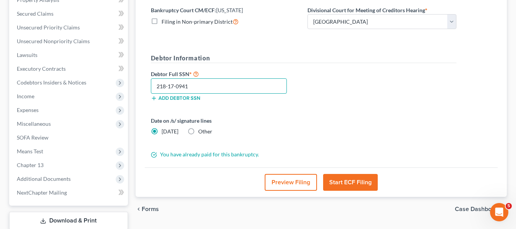
scroll to position [158, 0]
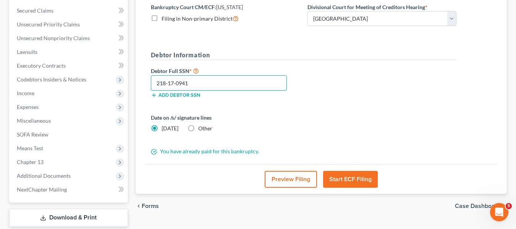
type input "218-17-0941"
click at [333, 177] on button "Start ECF Filing" at bounding box center [350, 179] width 55 height 17
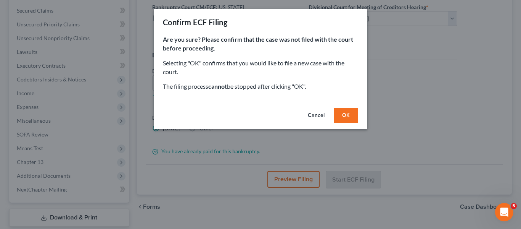
click at [338, 120] on button "OK" at bounding box center [346, 115] width 24 height 15
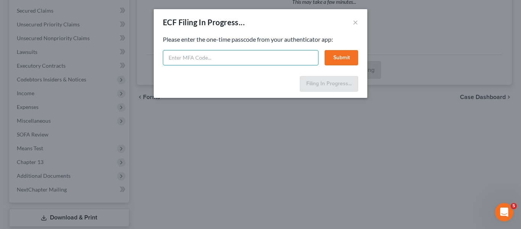
click at [213, 60] on input "text" at bounding box center [241, 57] width 156 height 15
type input "108503"
click at [340, 55] on button "Submit" at bounding box center [342, 57] width 34 height 15
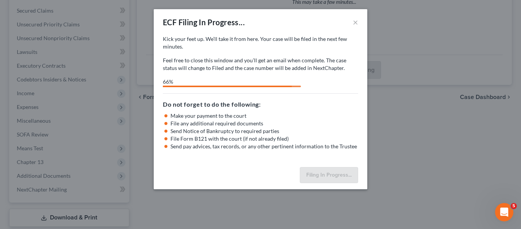
select select "0"
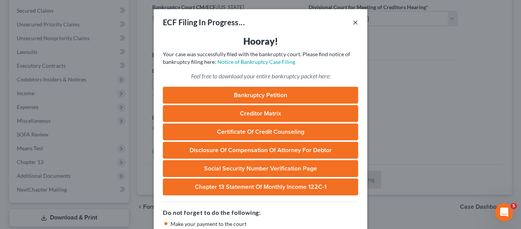
click at [355, 23] on button "×" at bounding box center [355, 22] width 5 height 9
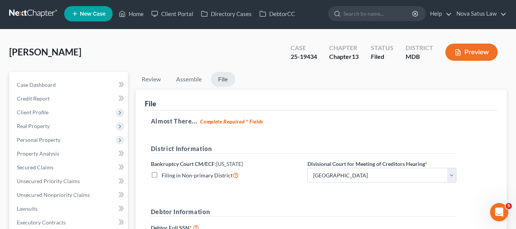
scroll to position [0, 0]
